Goal: Task Accomplishment & Management: Manage account settings

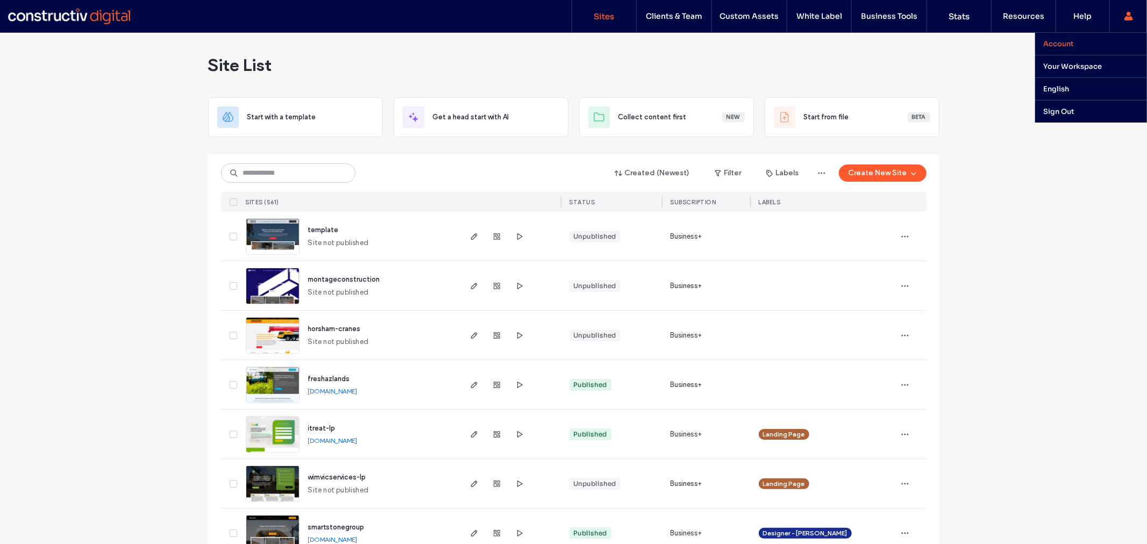
click at [1060, 40] on label "Account" at bounding box center [1058, 43] width 31 height 9
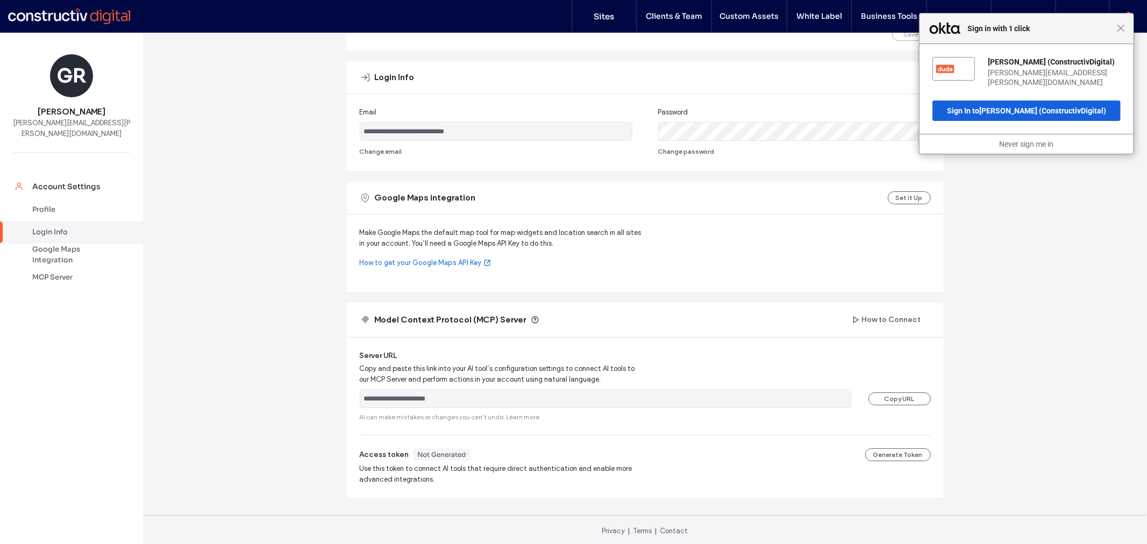
scroll to position [175, 0]
click at [50, 204] on div "Profile" at bounding box center [76, 209] width 88 height 11
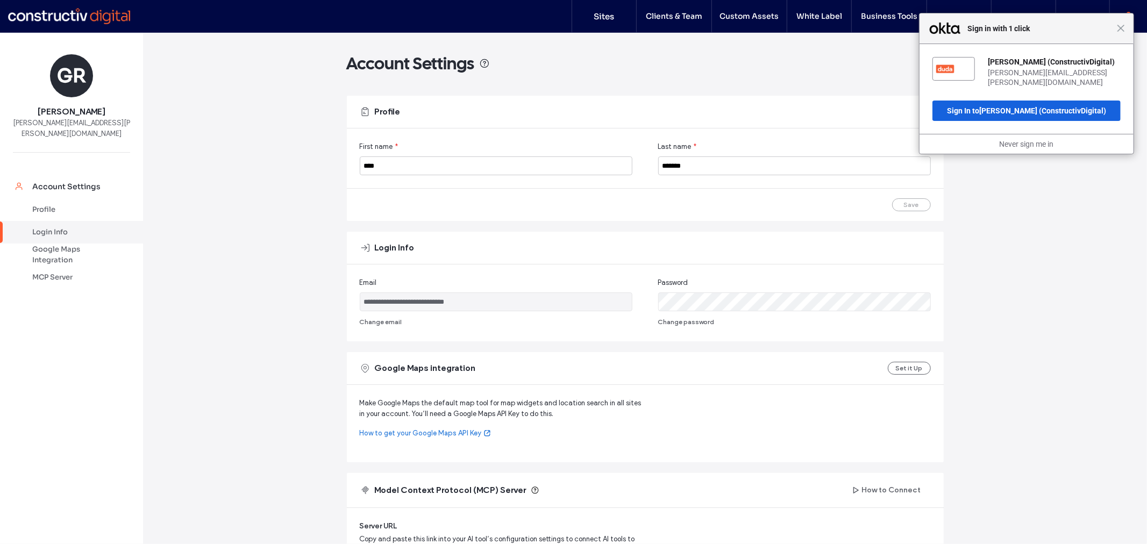
scroll to position [0, 0]
click at [1119, 31] on span "Close" at bounding box center [1121, 28] width 8 height 8
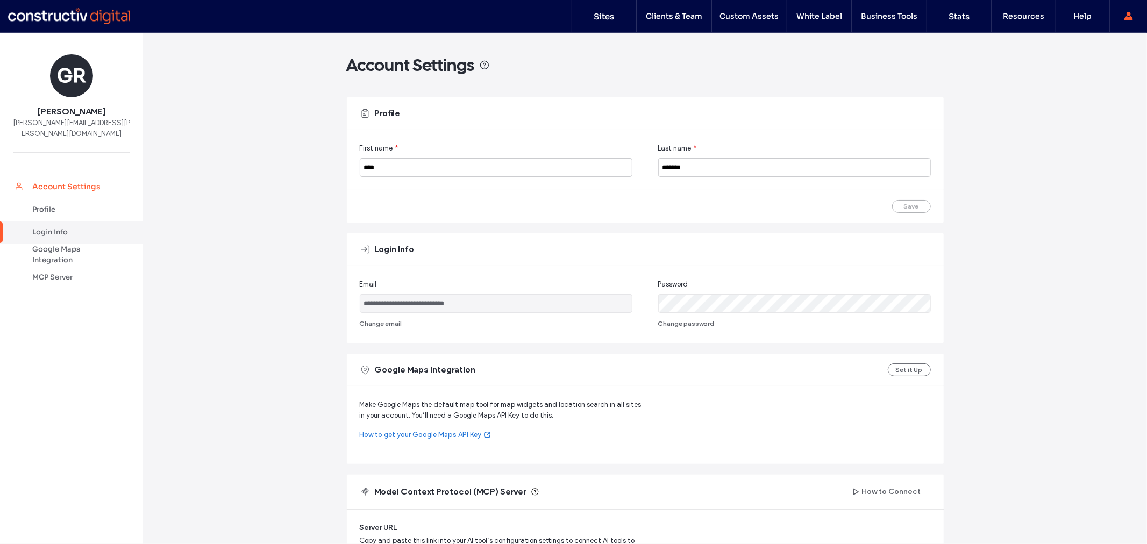
click at [61, 181] on div "Account Settings" at bounding box center [76, 186] width 88 height 11
click at [52, 227] on div "Login Info" at bounding box center [76, 232] width 88 height 11
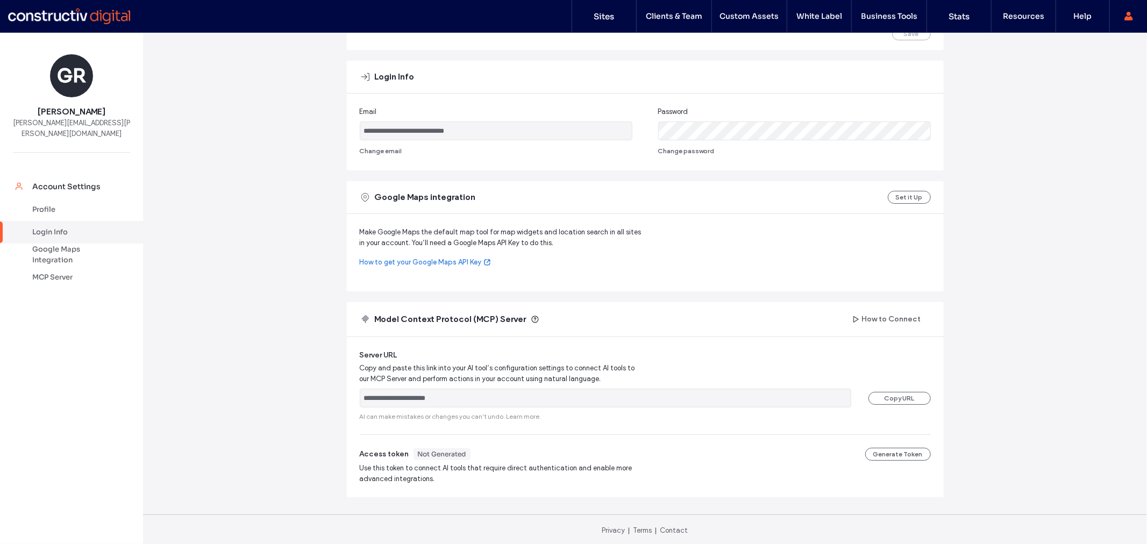
scroll to position [175, 0]
click at [69, 16] on div at bounding box center [69, 16] width 122 height 17
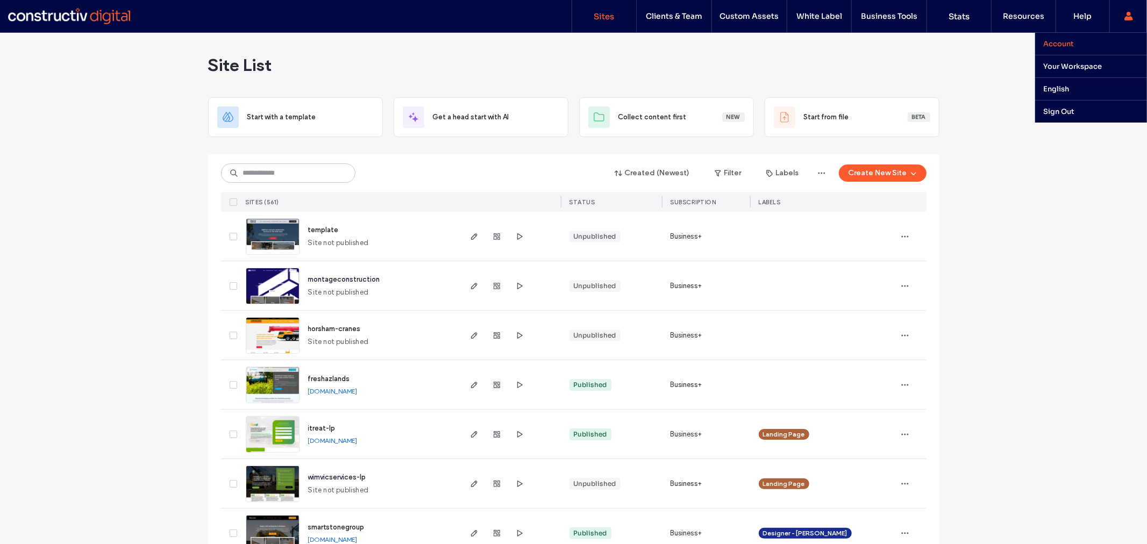
click at [1059, 44] on label "Account" at bounding box center [1058, 43] width 31 height 9
